Goal: Information Seeking & Learning: Learn about a topic

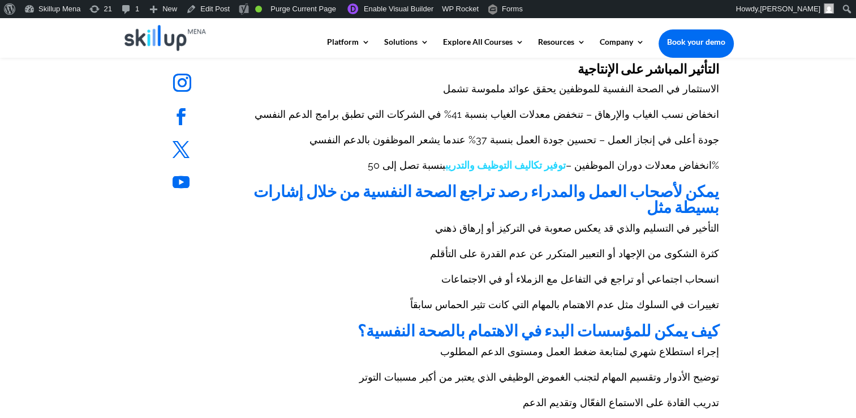
scroll to position [623, 0]
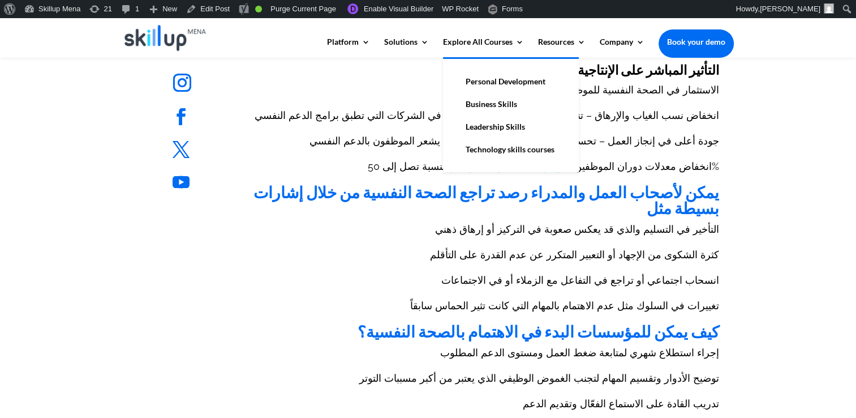
click at [520, 78] on link "Personal Development" at bounding box center [510, 81] width 113 height 23
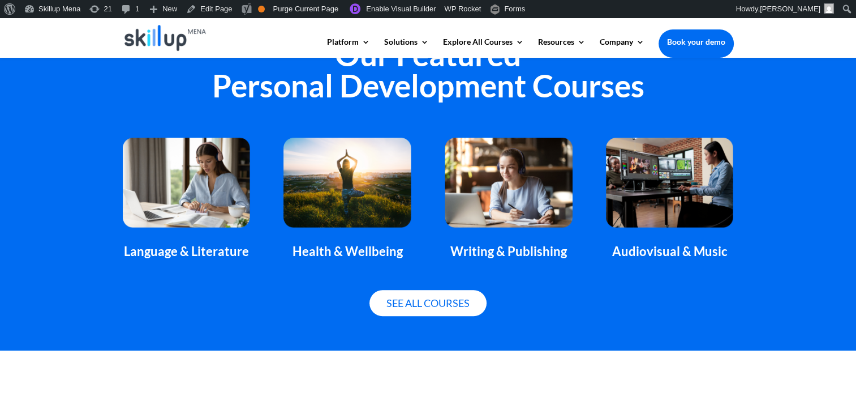
scroll to position [792, 0]
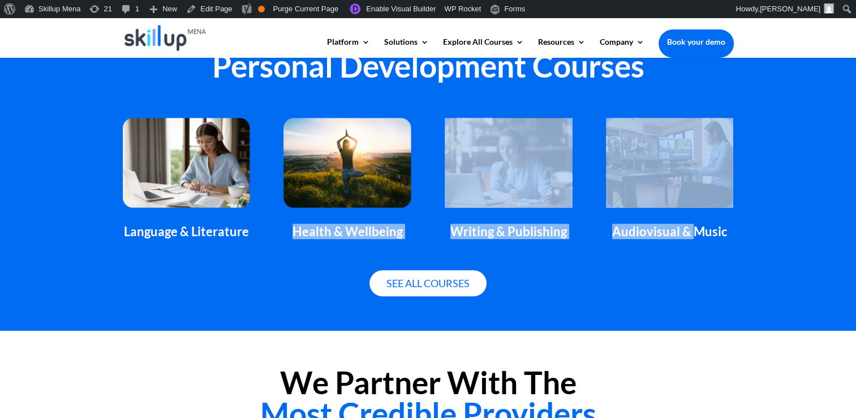
drag, startPoint x: 280, startPoint y: 235, endPoint x: 692, endPoint y: 242, distance: 412.1
click at [692, 242] on div "Language & Literature Health & Wellbeing Writing & Publishing Audiovisual & Mus…" at bounding box center [428, 178] width 611 height 152
drag, startPoint x: 692, startPoint y: 242, endPoint x: 615, endPoint y: 221, distance: 79.9
click at [615, 221] on div "Audiovisual & Music" at bounding box center [669, 179] width 127 height 122
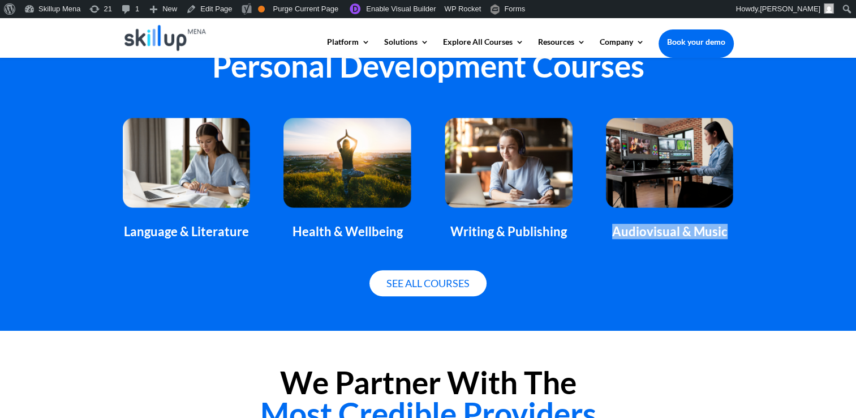
click at [615, 221] on div "Audiovisual & Music" at bounding box center [669, 179] width 127 height 122
drag, startPoint x: 615, startPoint y: 221, endPoint x: 665, endPoint y: 239, distance: 53.2
click at [665, 239] on div "Language & Literature Health & Wellbeing Writing & Publishing Audiovisual & Mus…" at bounding box center [428, 178] width 611 height 152
click at [659, 233] on div "Audiovisual & Music" at bounding box center [669, 231] width 127 height 15
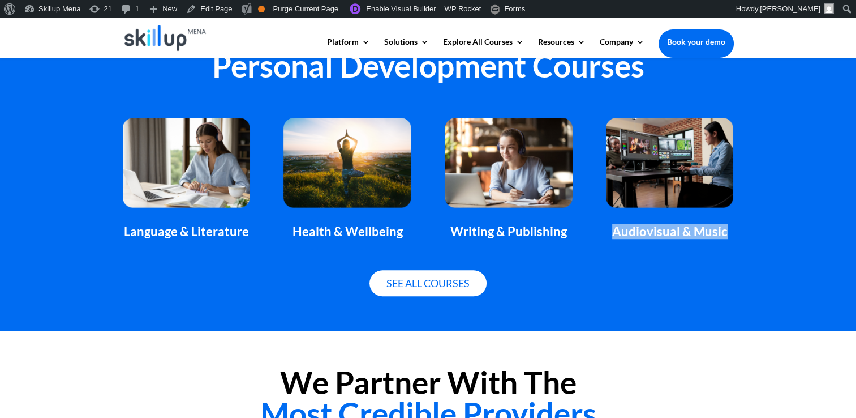
click at [659, 233] on div "Audiovisual & Music" at bounding box center [669, 231] width 127 height 15
drag, startPoint x: 659, startPoint y: 233, endPoint x: 505, endPoint y: 235, distance: 153.4
click at [505, 235] on div "Writing & Publishing" at bounding box center [508, 231] width 127 height 15
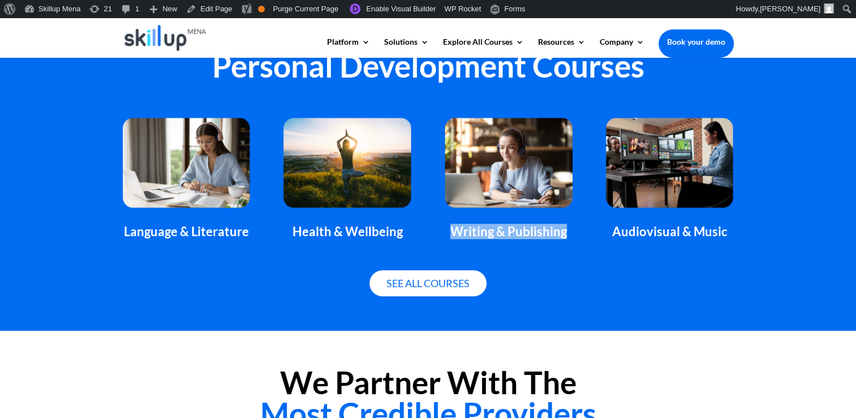
click at [505, 235] on div "Writing & Publishing" at bounding box center [508, 231] width 127 height 15
drag, startPoint x: 505, startPoint y: 235, endPoint x: 308, endPoint y: 237, distance: 197.0
click at [308, 237] on div "Health & Wellbeing" at bounding box center [347, 231] width 127 height 15
click at [192, 235] on div "Language & Literature" at bounding box center [186, 231] width 127 height 15
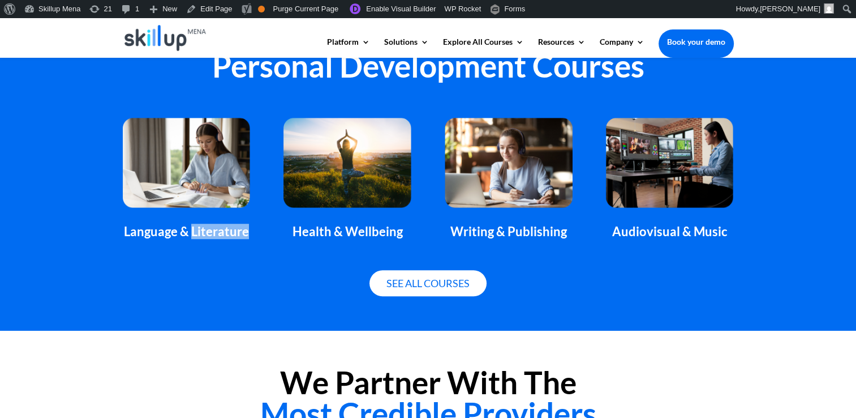
click at [192, 235] on div "Language & Literature" at bounding box center [186, 231] width 127 height 15
drag, startPoint x: 192, startPoint y: 235, endPoint x: 199, endPoint y: 238, distance: 7.6
click at [199, 238] on div "Language & Literature" at bounding box center [186, 231] width 127 height 15
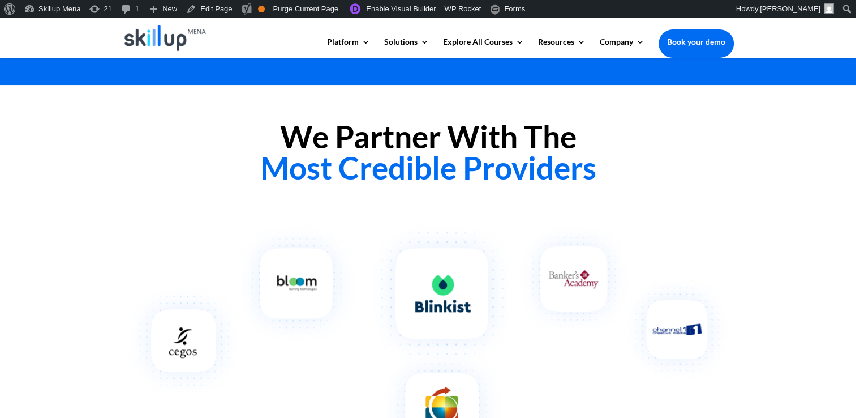
scroll to position [1019, 0]
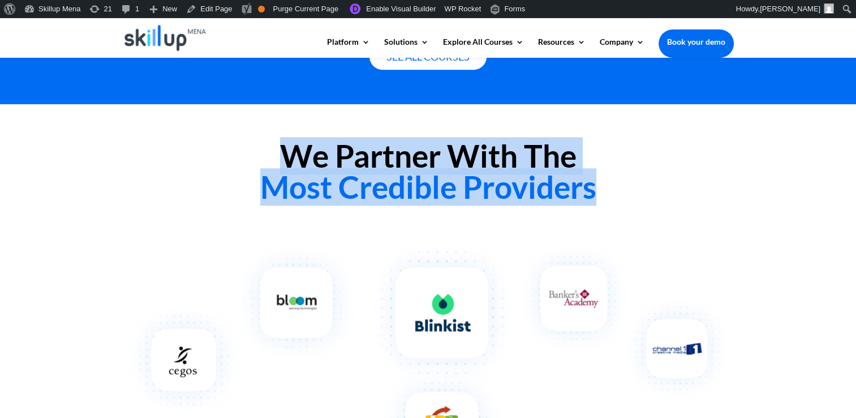
drag, startPoint x: 259, startPoint y: 157, endPoint x: 600, endPoint y: 192, distance: 343.1
click at [600, 192] on h2 "We Partner With The Most Credible Providers" at bounding box center [428, 174] width 611 height 68
drag, startPoint x: 600, startPoint y: 192, endPoint x: 500, endPoint y: 194, distance: 99.6
click at [500, 194] on span "Most Credible Providers" at bounding box center [428, 186] width 336 height 37
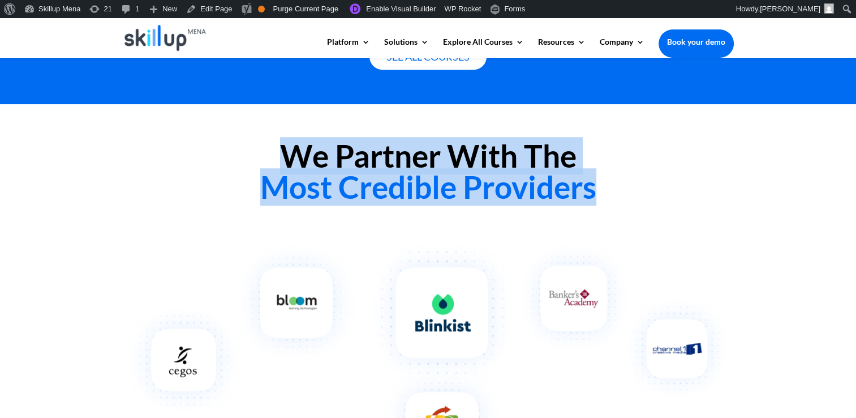
drag, startPoint x: 500, startPoint y: 194, endPoint x: 492, endPoint y: 164, distance: 30.6
click at [492, 164] on h2 "We Partner With The Most Credible Providers" at bounding box center [428, 174] width 611 height 68
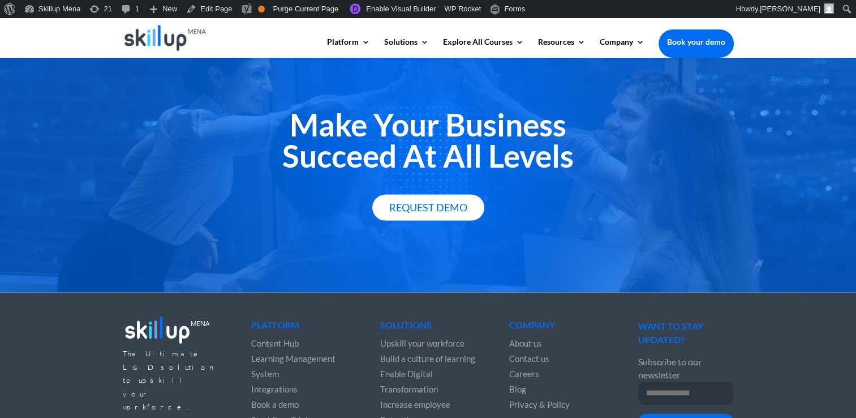
scroll to position [1528, 0]
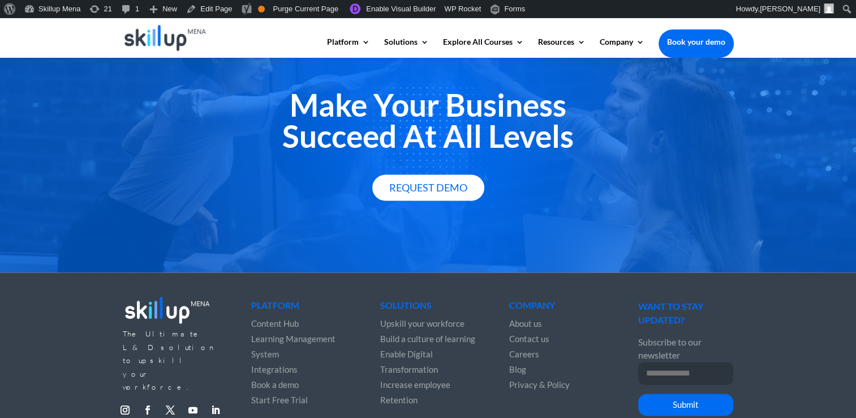
click at [380, 110] on h2 "Make Your Business Succeed At All Levels" at bounding box center [428, 123] width 611 height 68
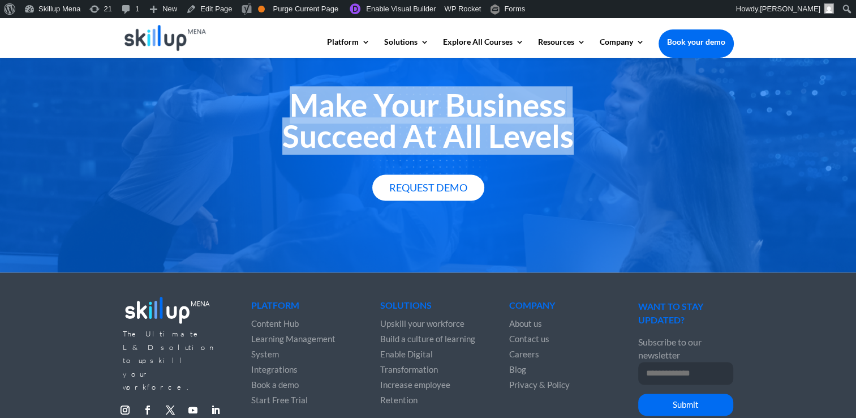
drag, startPoint x: 380, startPoint y: 110, endPoint x: 389, endPoint y: 135, distance: 25.8
click at [389, 135] on h2 "Make Your Business Succeed At All Levels" at bounding box center [428, 123] width 611 height 68
copy div "Make Your Business Succeed At All Levels"
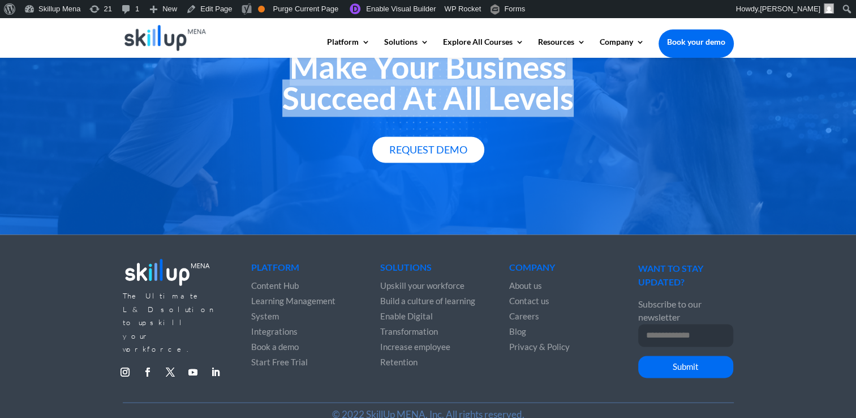
scroll to position [1584, 0]
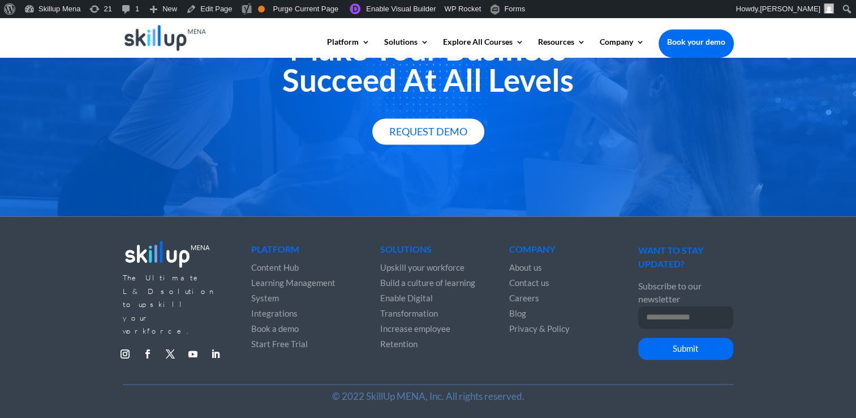
drag, startPoint x: 541, startPoint y: 160, endPoint x: 506, endPoint y: 182, distance: 41.8
click at [541, 160] on div "Make Your Business Succeed At All Levels Request Demo" at bounding box center [428, 89] width 856 height 255
drag, startPoint x: 248, startPoint y: 281, endPoint x: 349, endPoint y: 302, distance: 102.3
click at [349, 302] on div "The Ultimate L&D solution to upskill your workforce. Follow Follow Follow Follo…" at bounding box center [428, 302] width 611 height 163
copy span "Learning Management System"
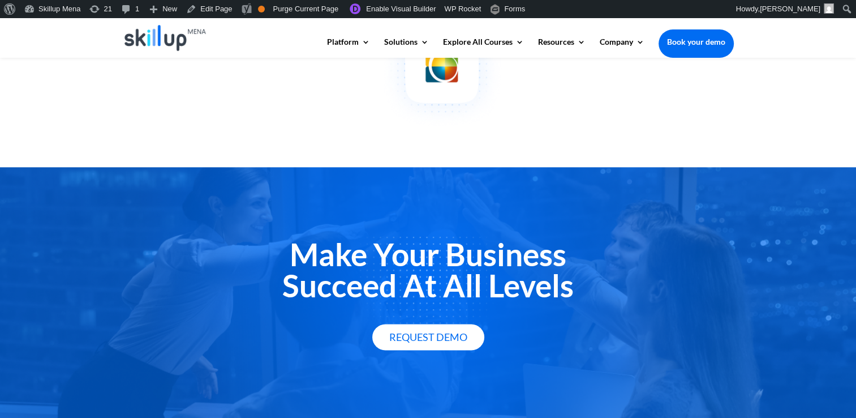
scroll to position [1245, 0]
